Goal: Information Seeking & Learning: Compare options

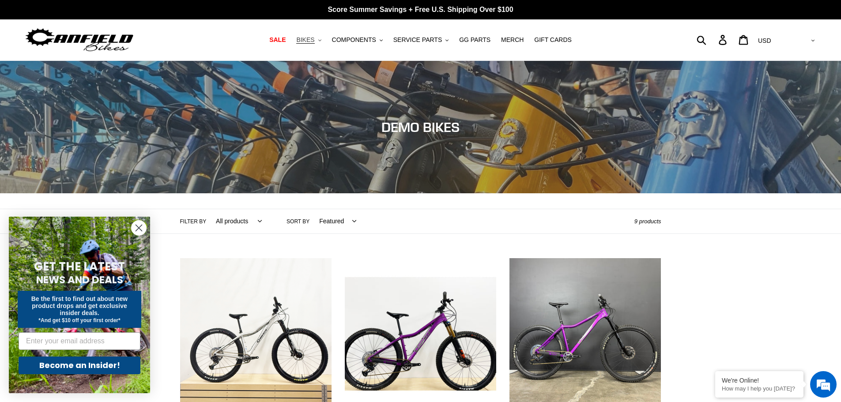
click at [314, 39] on span "BIKES" at bounding box center [305, 40] width 18 height 8
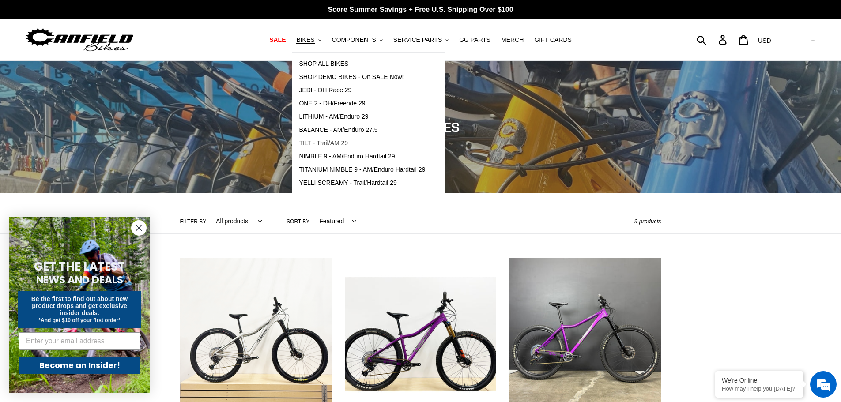
click at [313, 143] on span "TILT - Trail/AM 29" at bounding box center [323, 144] width 49 height 8
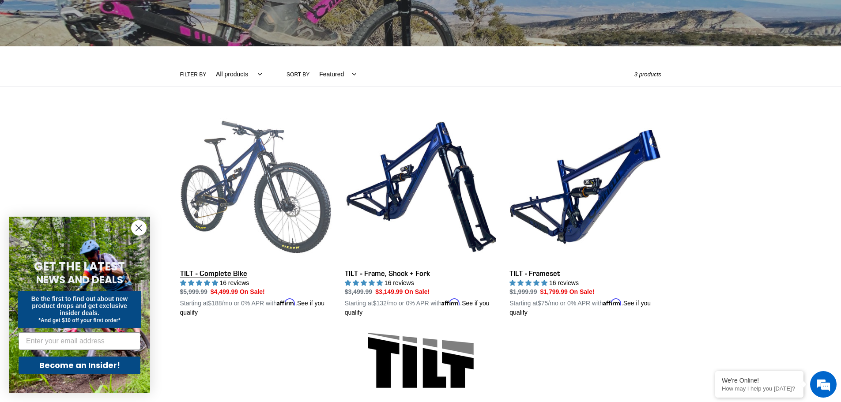
scroll to position [294, 0]
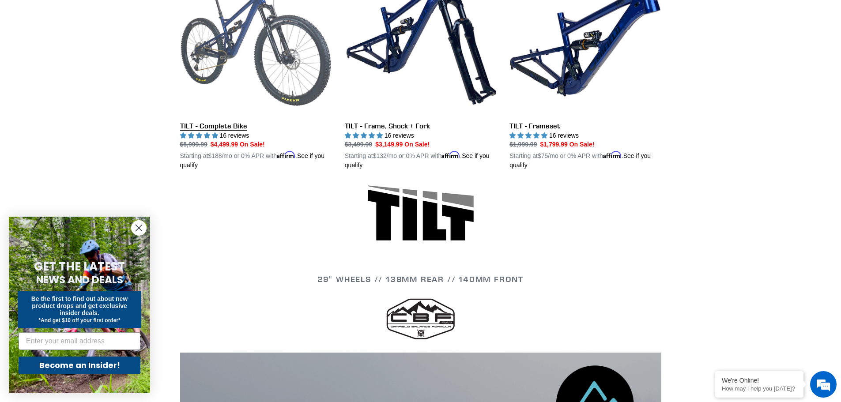
click at [230, 126] on link "TILT - Complete Bike" at bounding box center [255, 67] width 151 height 207
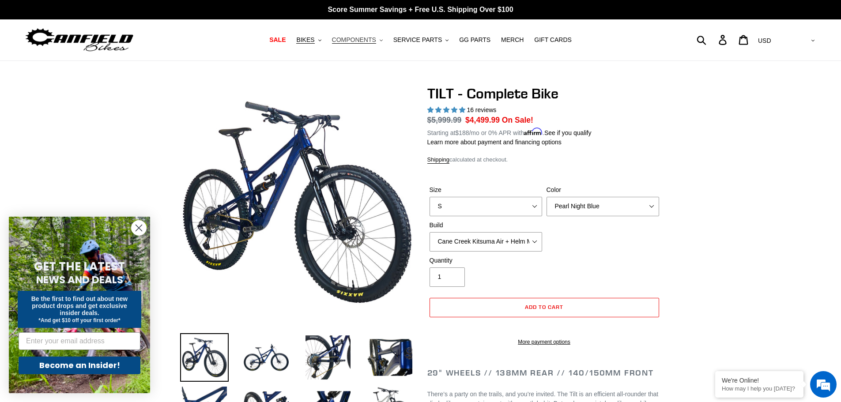
click at [371, 43] on span "COMPONENTS" at bounding box center [354, 40] width 44 height 8
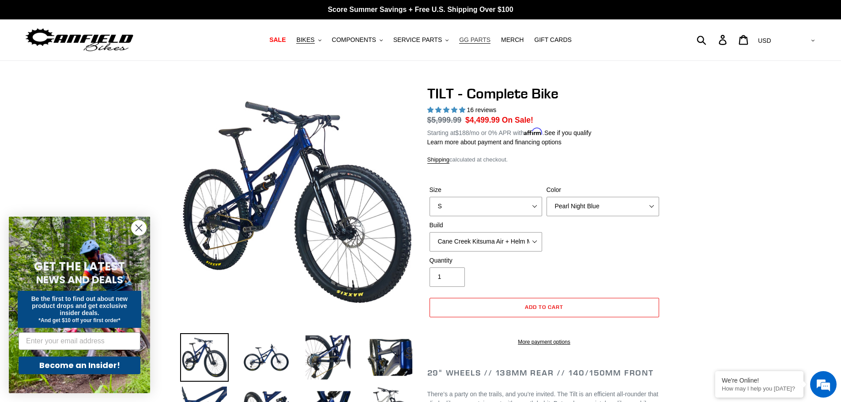
click at [468, 43] on span "GG PARTS" at bounding box center [474, 40] width 31 height 8
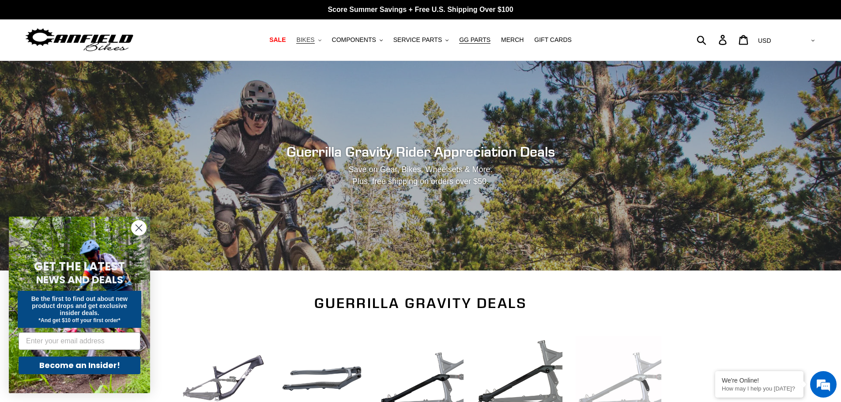
click at [314, 38] on span "BIKES" at bounding box center [305, 40] width 18 height 8
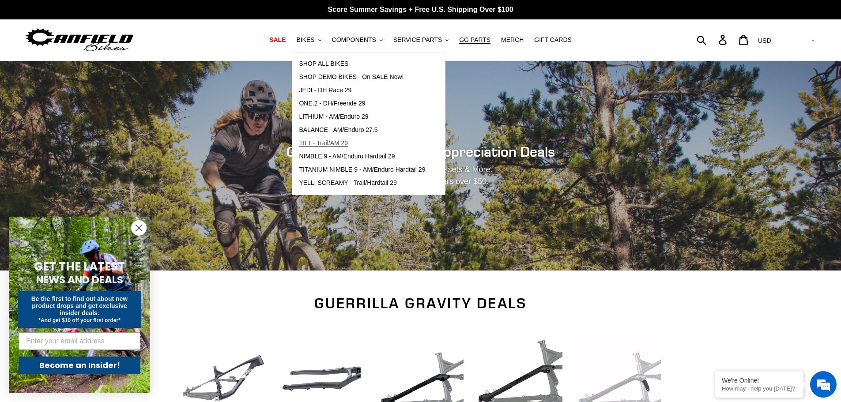
click at [348, 145] on span "TILT - Trail/AM 29" at bounding box center [323, 144] width 49 height 8
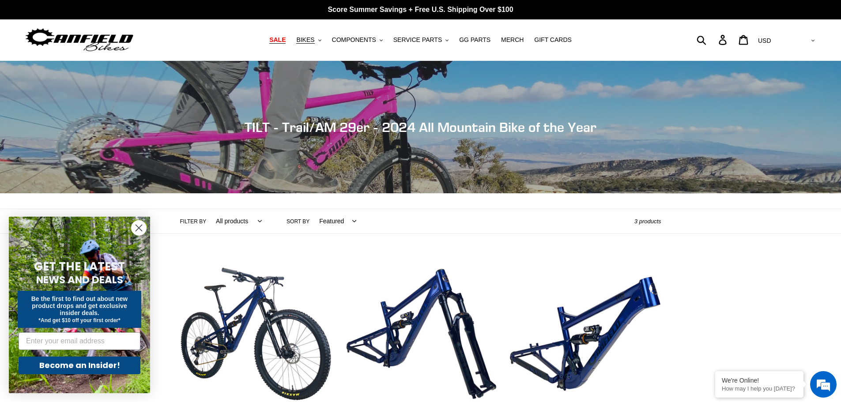
click at [286, 41] on span "SALE" at bounding box center [277, 40] width 16 height 8
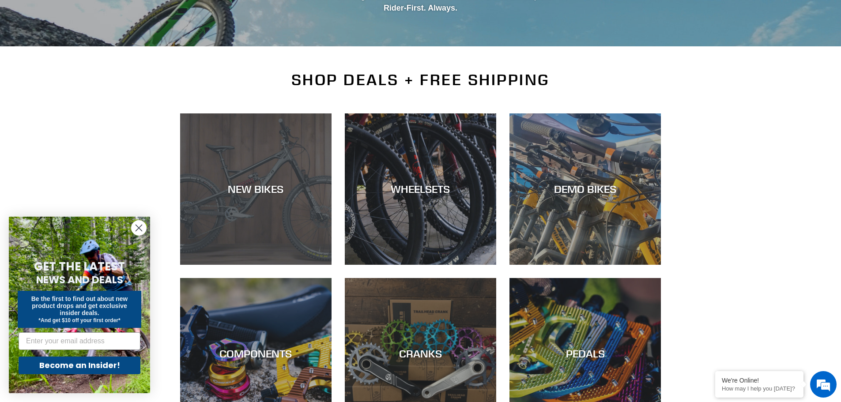
click at [280, 265] on div "NEW BIKES" at bounding box center [255, 265] width 151 height 0
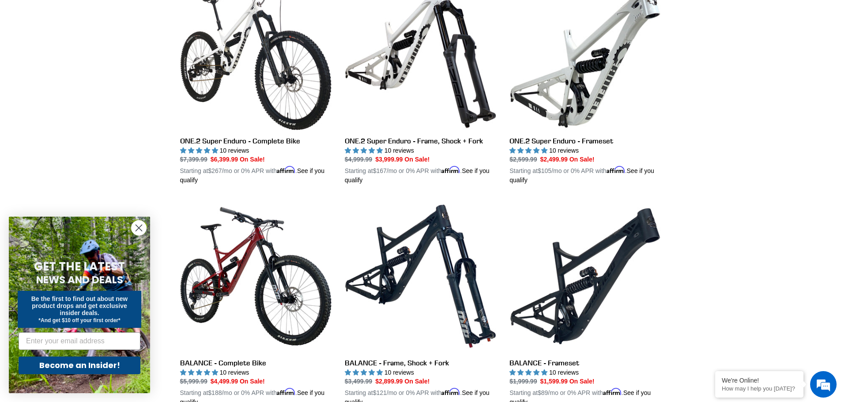
scroll to position [736, 0]
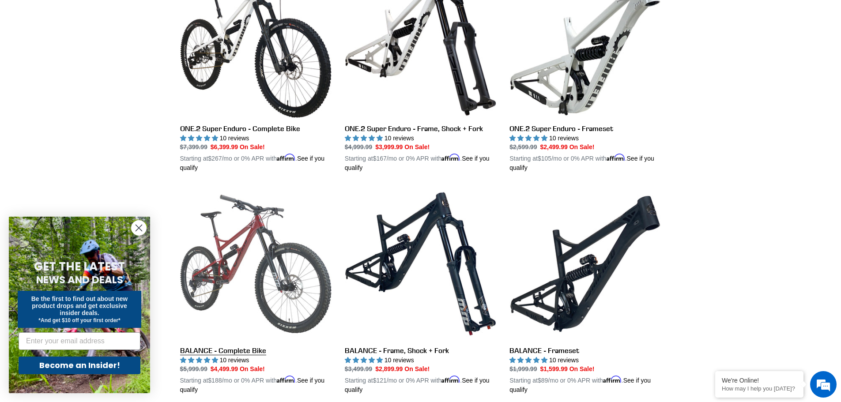
click at [261, 226] on link "BALANCE - Complete Bike" at bounding box center [255, 291] width 151 height 207
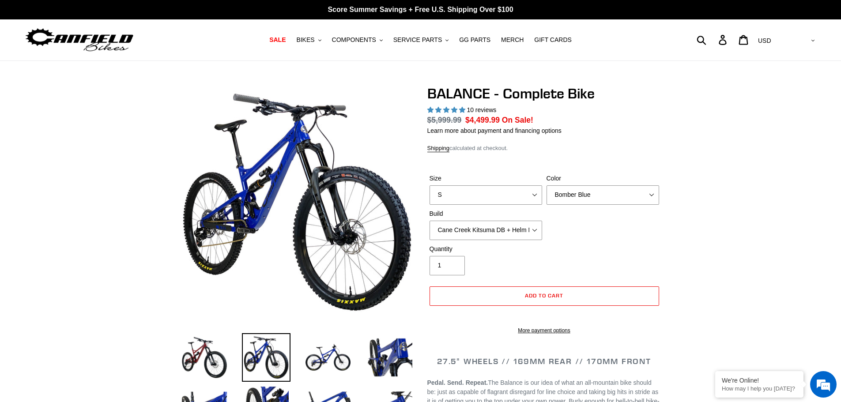
select select "highest-rating"
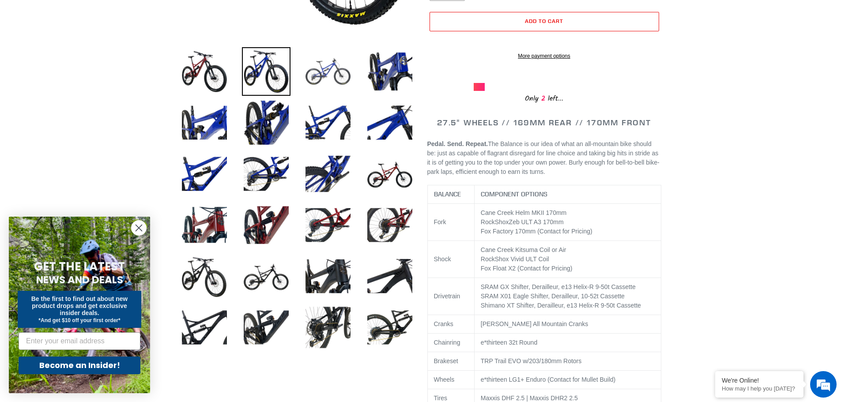
scroll to position [294, 0]
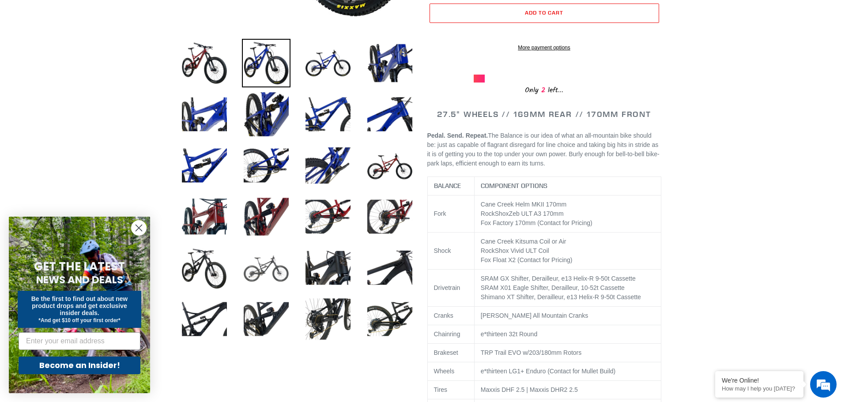
click at [276, 269] on img at bounding box center [266, 268] width 49 height 49
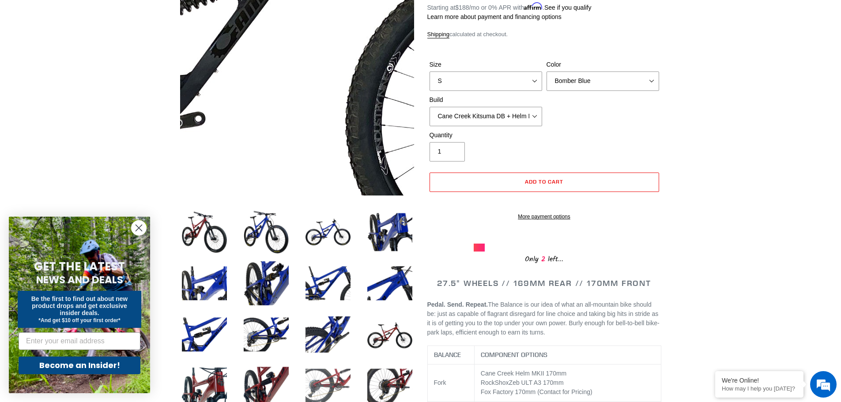
scroll to position [147, 0]
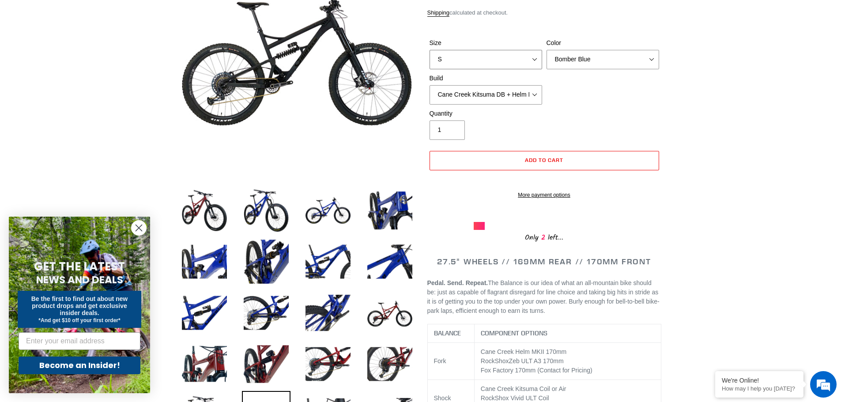
click at [533, 59] on select "S M L XL" at bounding box center [486, 59] width 113 height 19
select select "L"
click at [430, 50] on select "S M L XL" at bounding box center [486, 59] width 113 height 19
click at [649, 60] on select "Bomber Blue Goat's Blood Stealth Black" at bounding box center [603, 59] width 113 height 19
select select "Stealth Black"
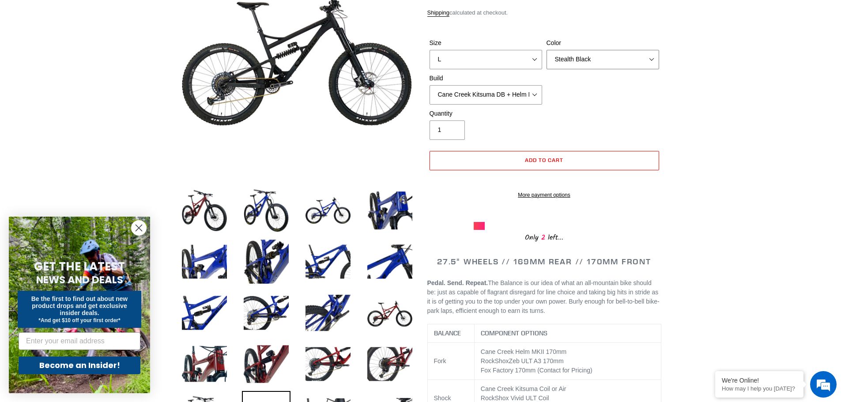
click at [547, 50] on select "Bomber Blue Goat's Blood Stealth Black" at bounding box center [603, 59] width 113 height 19
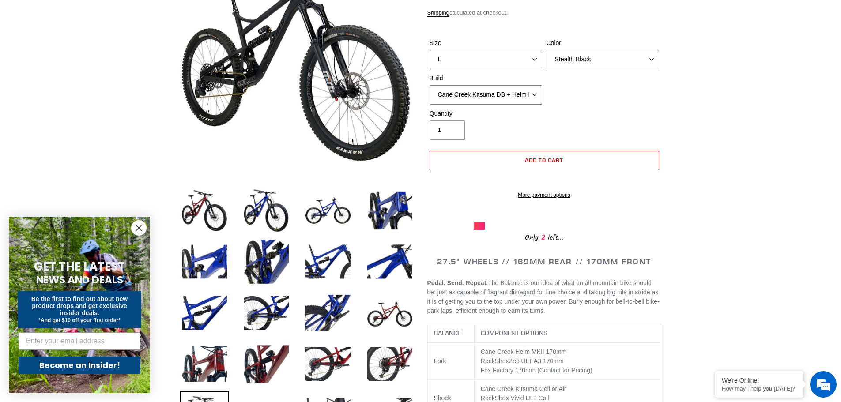
click at [532, 95] on select "Cane Creek Kitsuma DB + Helm MKII + SRAM GX Cane Creek Kitsuma DB + Helm MKII +…" at bounding box center [486, 94] width 113 height 19
select select "RockShox Vivid ULT + Zeb ULT + Shimano XT"
click at [430, 85] on select "Cane Creek Kitsuma DB + Helm MKII + SRAM GX Cane Creek Kitsuma DB + Helm MKII +…" at bounding box center [486, 94] width 113 height 19
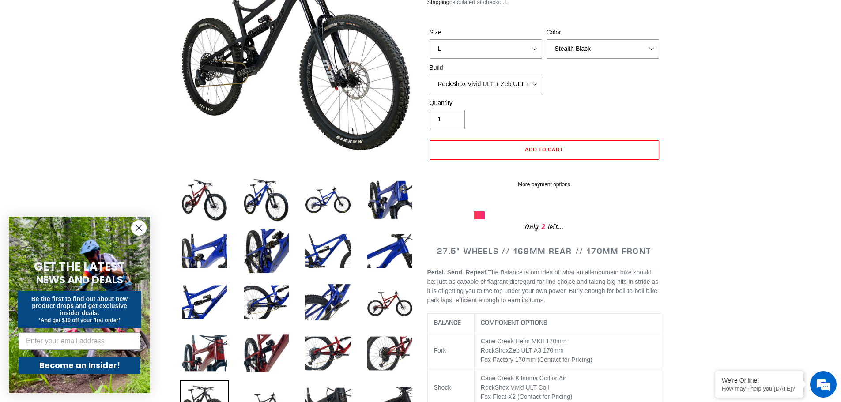
scroll to position [294, 0]
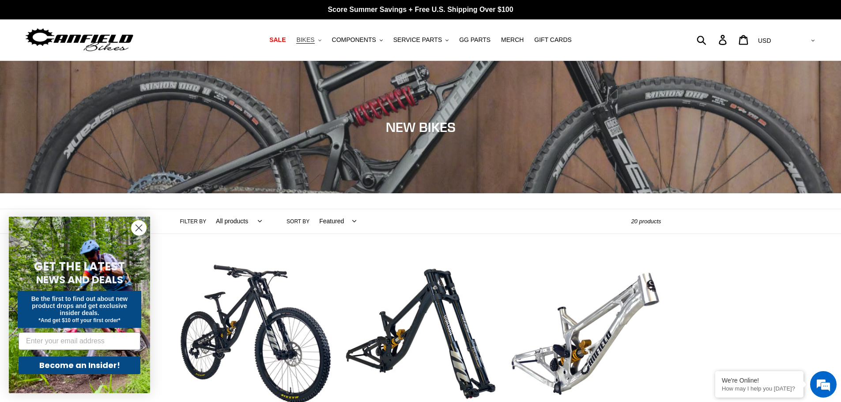
click at [314, 43] on span "BIKES" at bounding box center [305, 40] width 18 height 8
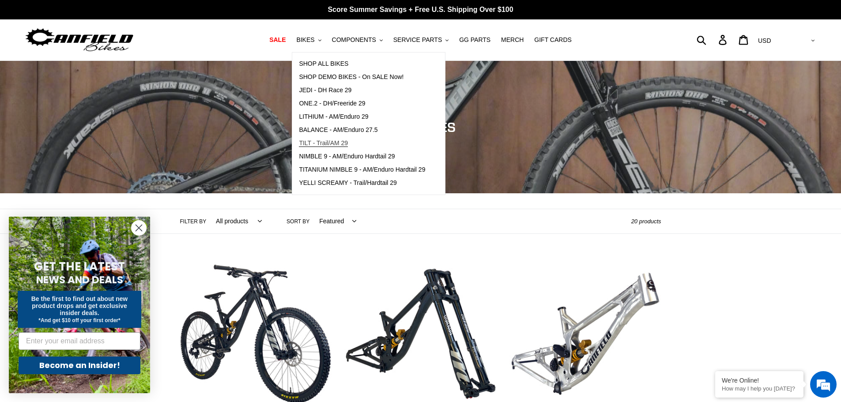
click at [325, 142] on span "TILT - Trail/AM 29" at bounding box center [323, 144] width 49 height 8
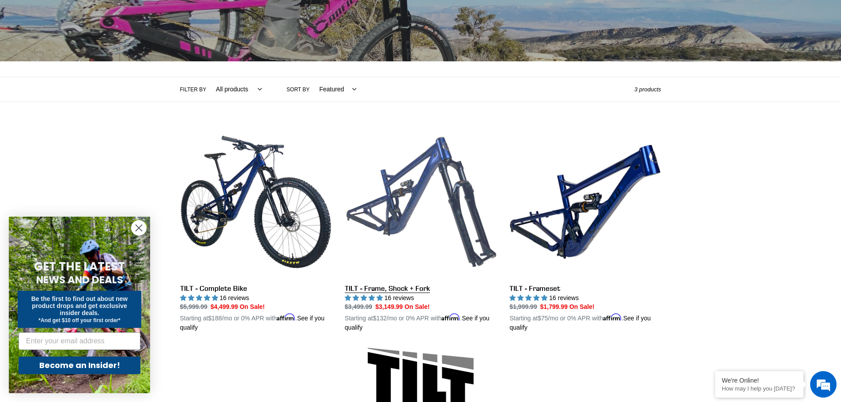
scroll to position [294, 0]
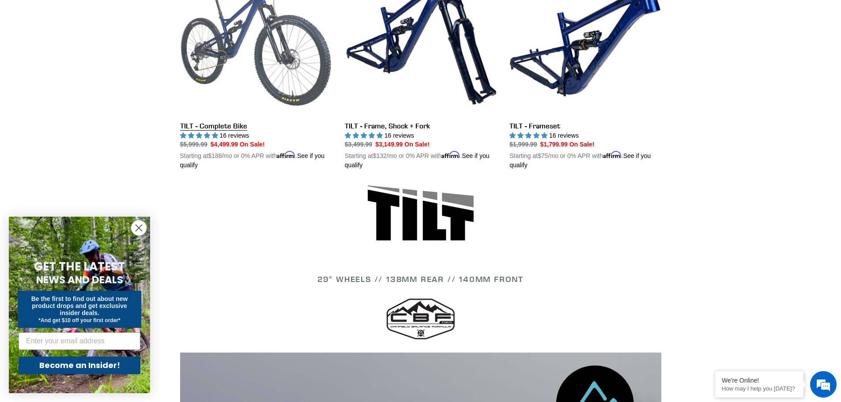
click at [253, 75] on link "TILT - Complete Bike" at bounding box center [255, 67] width 151 height 207
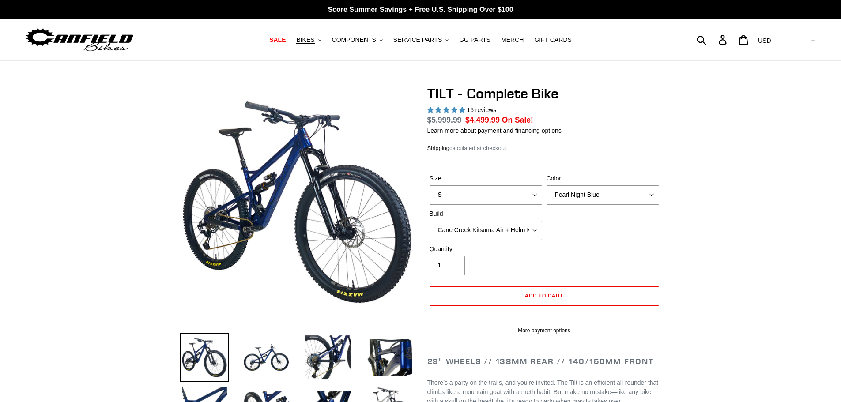
select select "highest-rating"
click at [534, 195] on select "S M L" at bounding box center [486, 194] width 113 height 19
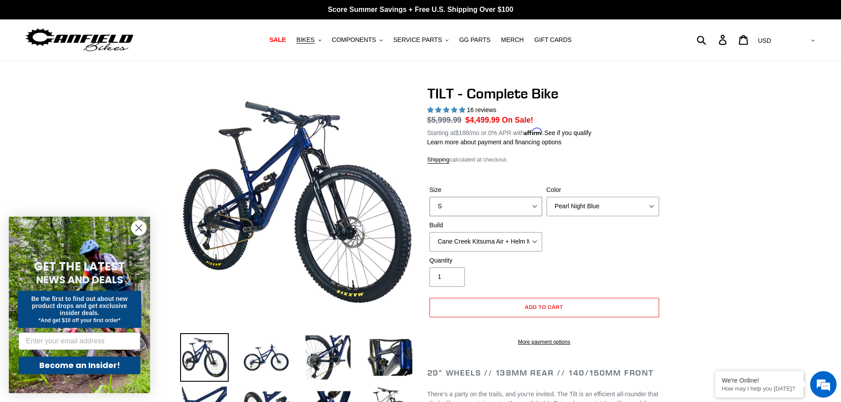
select select "L"
click at [430, 197] on select "S M L" at bounding box center [486, 206] width 113 height 19
click at [651, 208] on select "Pearl Night Blue Stealth Silver Raw" at bounding box center [603, 206] width 113 height 19
click at [547, 197] on select "Pearl Night Blue Stealth Silver Raw" at bounding box center [603, 206] width 113 height 19
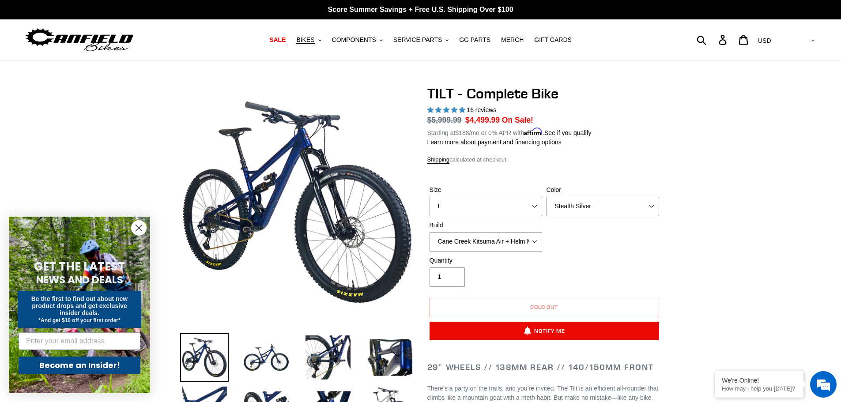
click at [649, 205] on select "Pearl Night Blue Stealth Silver Raw" at bounding box center [603, 206] width 113 height 19
select select "Raw"
click at [547, 197] on select "Pearl Night Blue Stealth Silver Raw" at bounding box center [603, 206] width 113 height 19
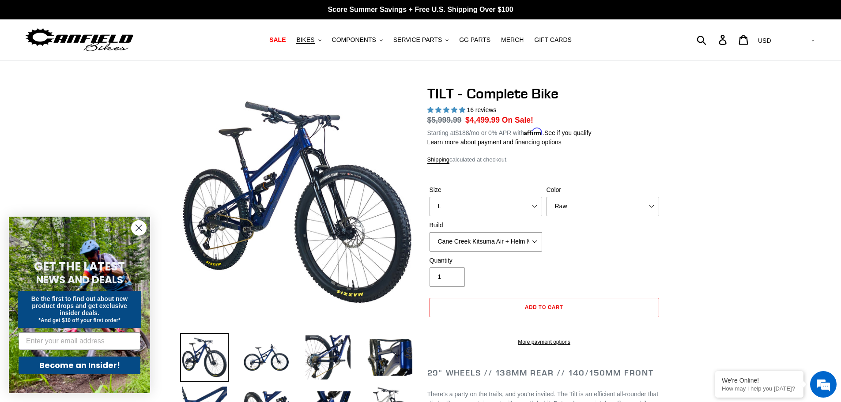
click at [536, 242] on select "Cane Creek Kitsuma Air + Helm MKII 140 + SRAM GX Cane Creek Kitsuma Air + Helm …" at bounding box center [486, 241] width 113 height 19
click at [430, 232] on select "Cane Creek Kitsuma Air + Helm MKII 140 + SRAM GX Cane Creek Kitsuma Air + Helm …" at bounding box center [486, 241] width 113 height 19
click at [533, 241] on select "Cane Creek Kitsuma Air + Helm MKII 140 + SRAM GX Cane Creek Kitsuma Air + Helm …" at bounding box center [486, 241] width 113 height 19
select select "Fox Float X + 36 SL Factory Grip X 140 + Shimano XT"
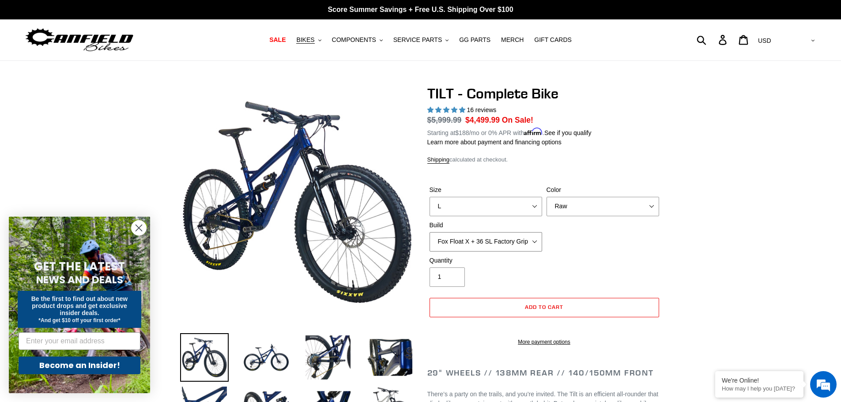
click at [430, 232] on select "Cane Creek Kitsuma Air + Helm MKII 140 + SRAM GX Cane Creek Kitsuma Air + Helm …" at bounding box center [486, 241] width 113 height 19
click at [532, 242] on select "Cane Creek Kitsuma Air + Helm MKII 140 + SRAM GX Cane Creek Kitsuma Air + Helm …" at bounding box center [486, 241] width 113 height 19
click at [642, 253] on div "Size S M L Color Pearl Night Blue Stealth Silver Raw Build Cane Creek Kitsuma A…" at bounding box center [544, 220] width 234 height 71
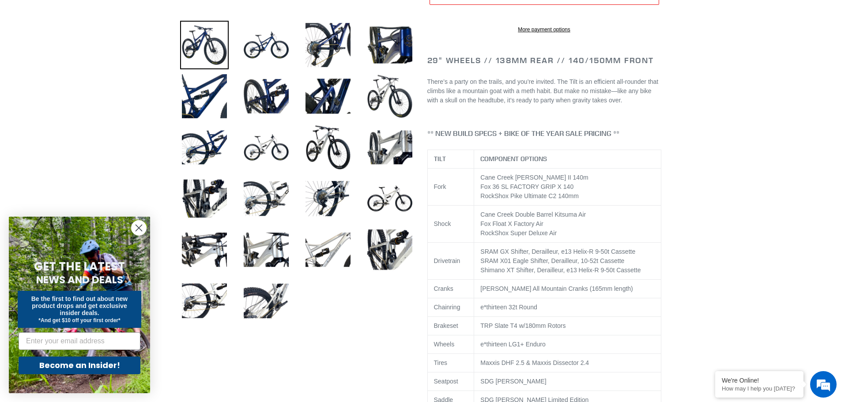
scroll to position [294, 0]
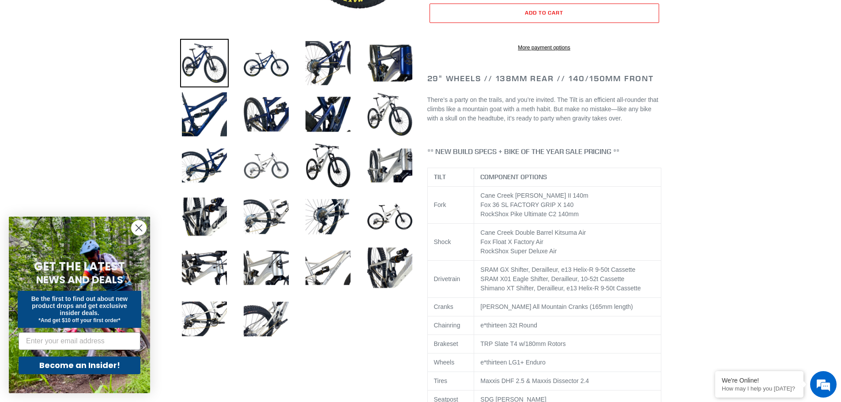
click at [267, 165] on img at bounding box center [266, 165] width 49 height 49
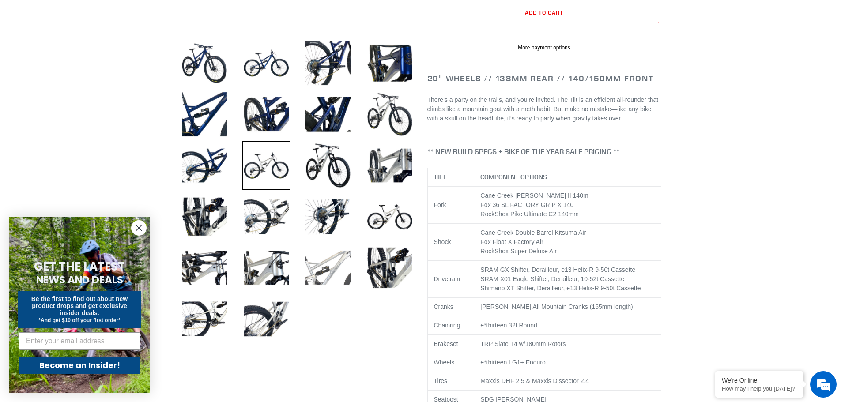
click at [335, 268] on img at bounding box center [328, 268] width 49 height 49
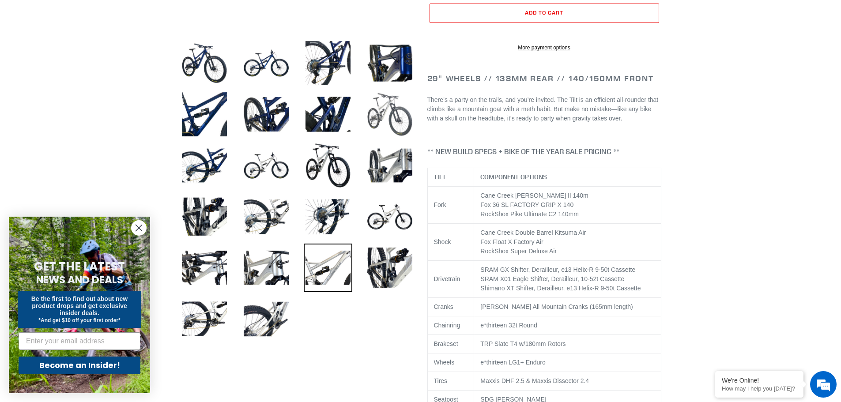
click at [374, 117] on img at bounding box center [390, 114] width 49 height 49
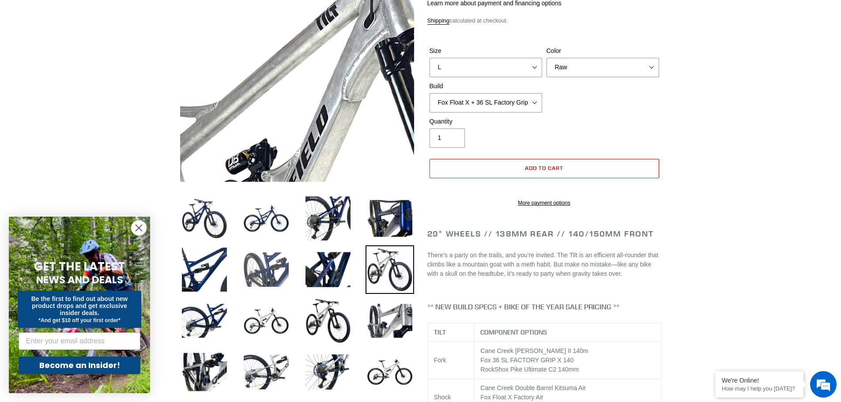
scroll to position [147, 0]
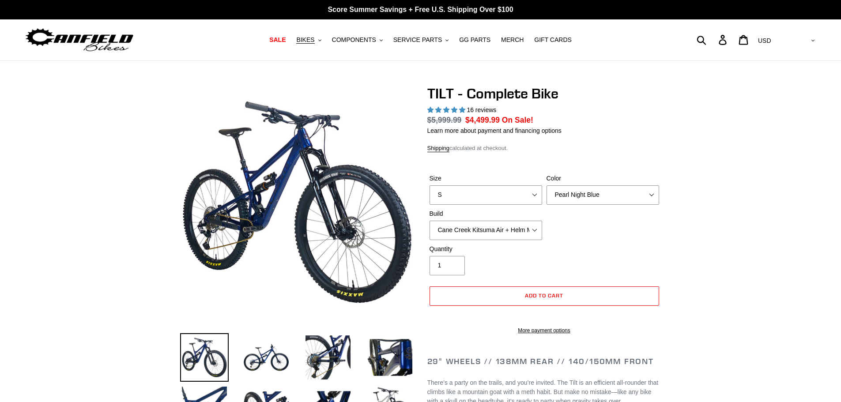
select select "highest-rating"
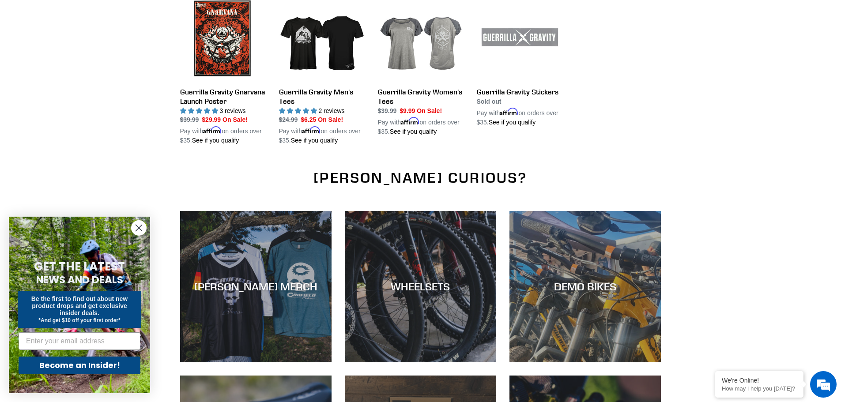
scroll to position [1178, 0]
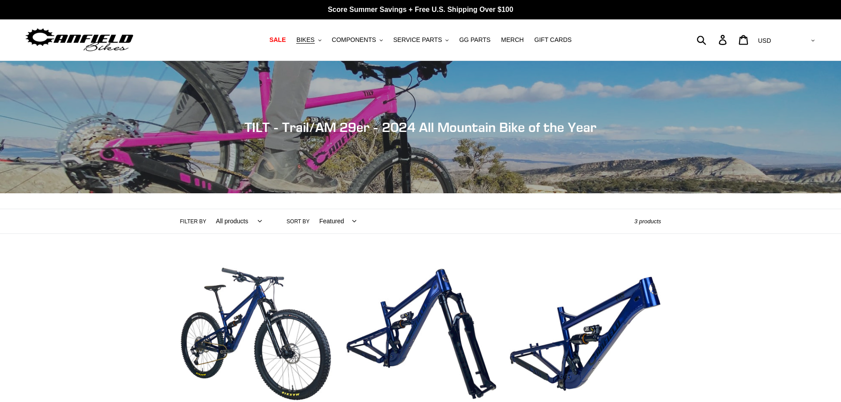
scroll to position [294, 0]
